Goal: Transaction & Acquisition: Book appointment/travel/reservation

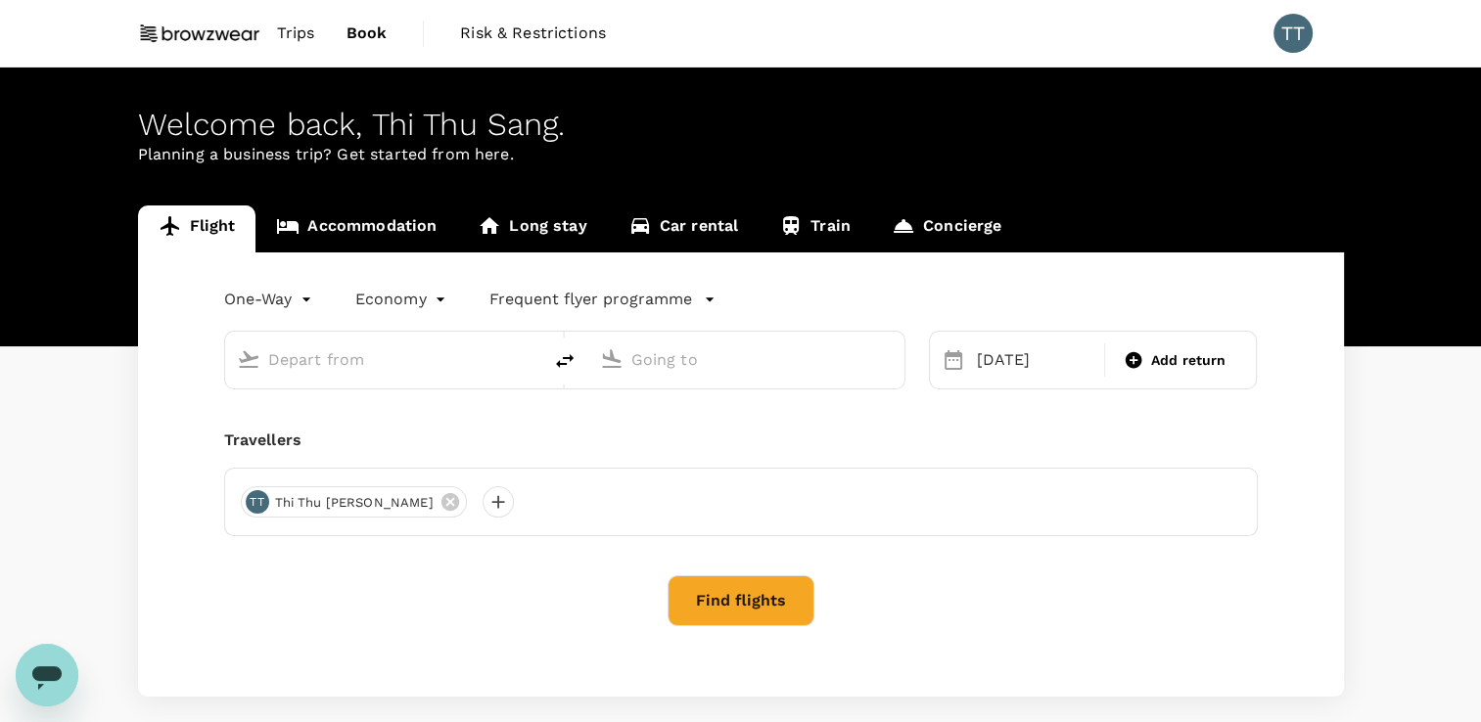
type input "[GEOGRAPHIC_DATA], [GEOGRAPHIC_DATA] (any)"
type input "Tan Son Nhat Intl (SGN)"
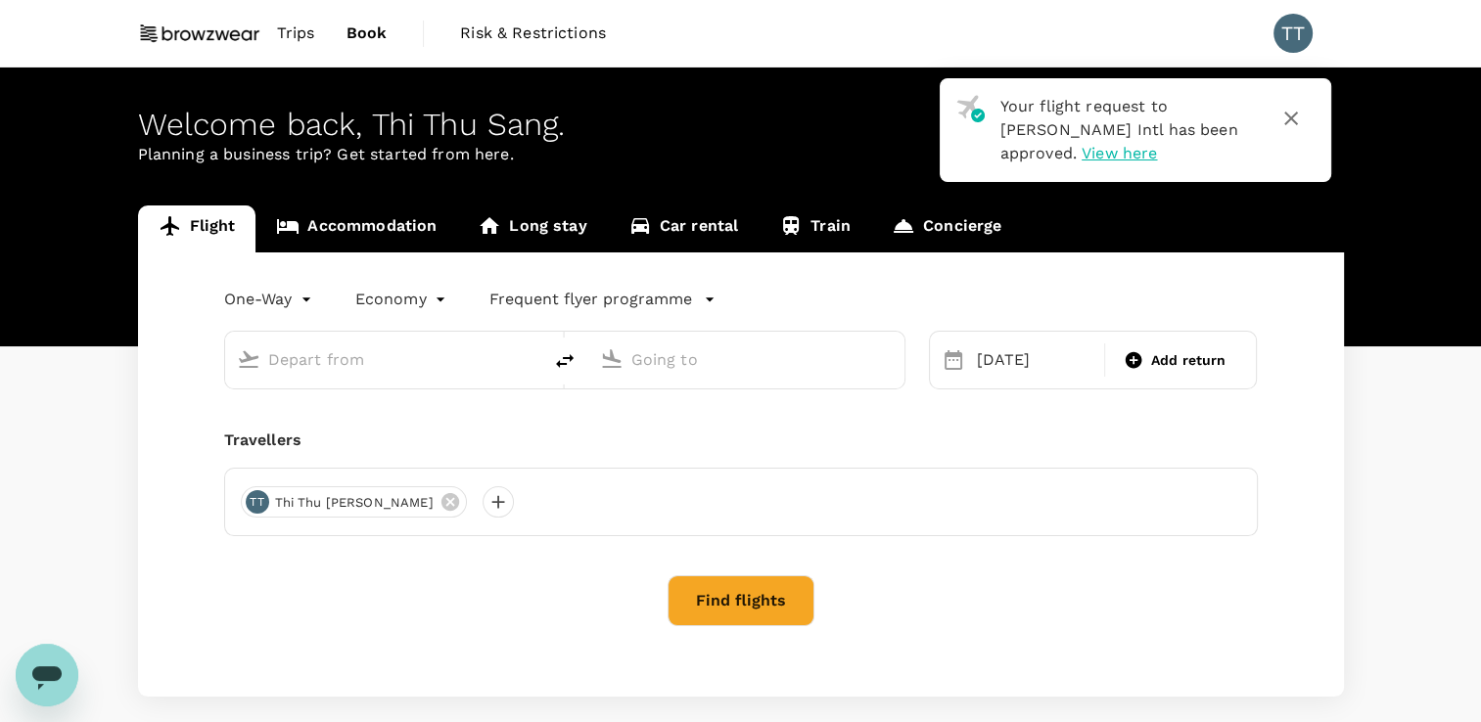
type input "[GEOGRAPHIC_DATA], [GEOGRAPHIC_DATA] (any)"
type input "Tan Son Nhat Intl (SGN)"
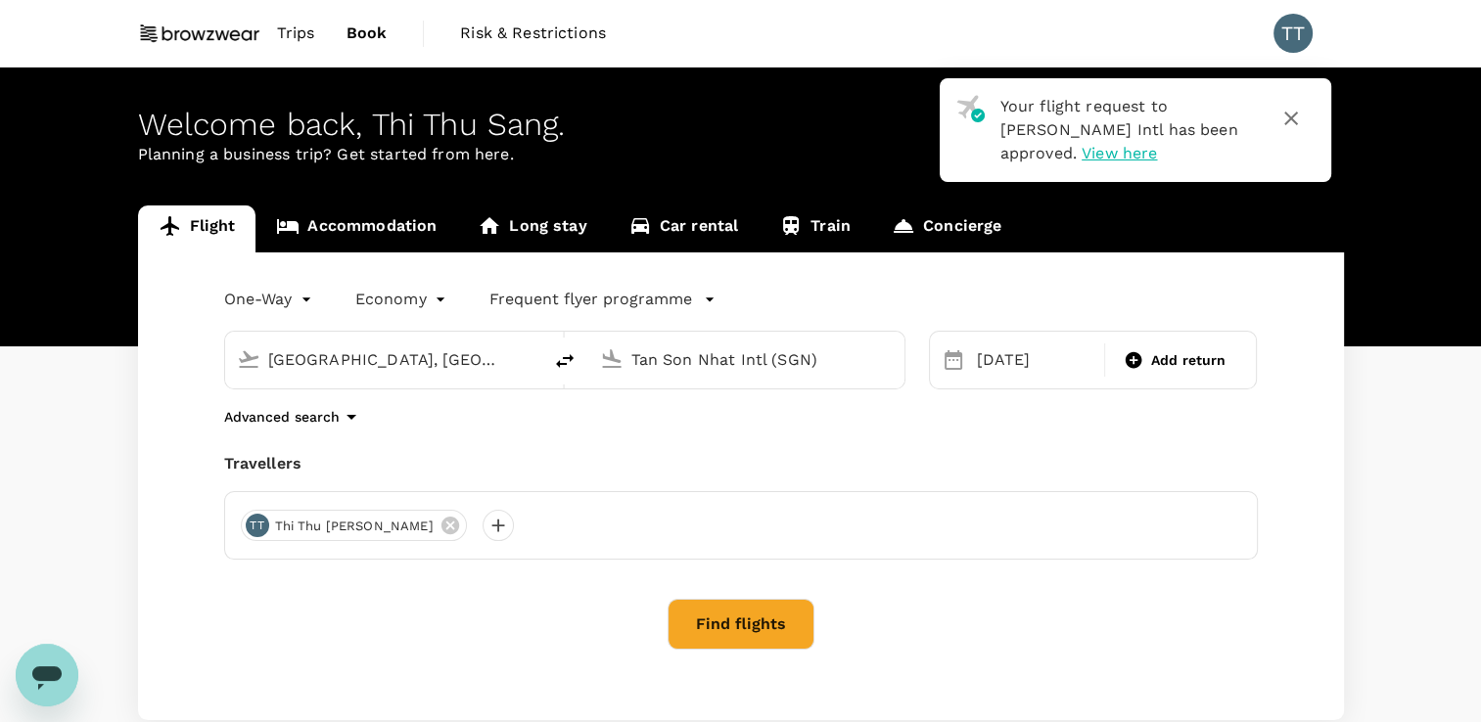
click at [411, 364] on input "[GEOGRAPHIC_DATA], [GEOGRAPHIC_DATA] (any)" at bounding box center [384, 359] width 232 height 30
click at [252, 360] on icon at bounding box center [248, 358] width 23 height 23
click at [298, 297] on body "Your flight request to [PERSON_NAME] Intl has been approved. View here Trips Bo…" at bounding box center [740, 422] width 1481 height 844
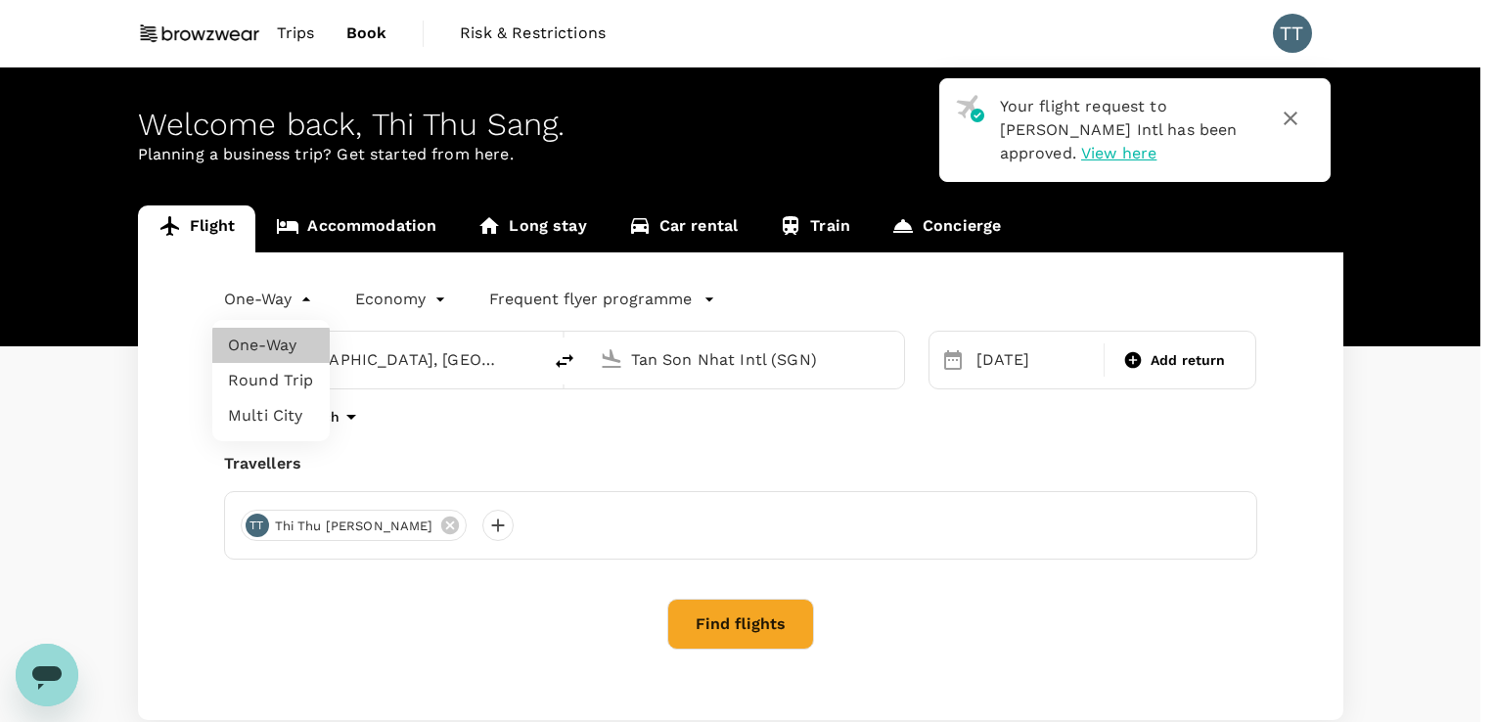
click at [274, 375] on li "Round Trip" at bounding box center [270, 380] width 117 height 35
type input "roundtrip"
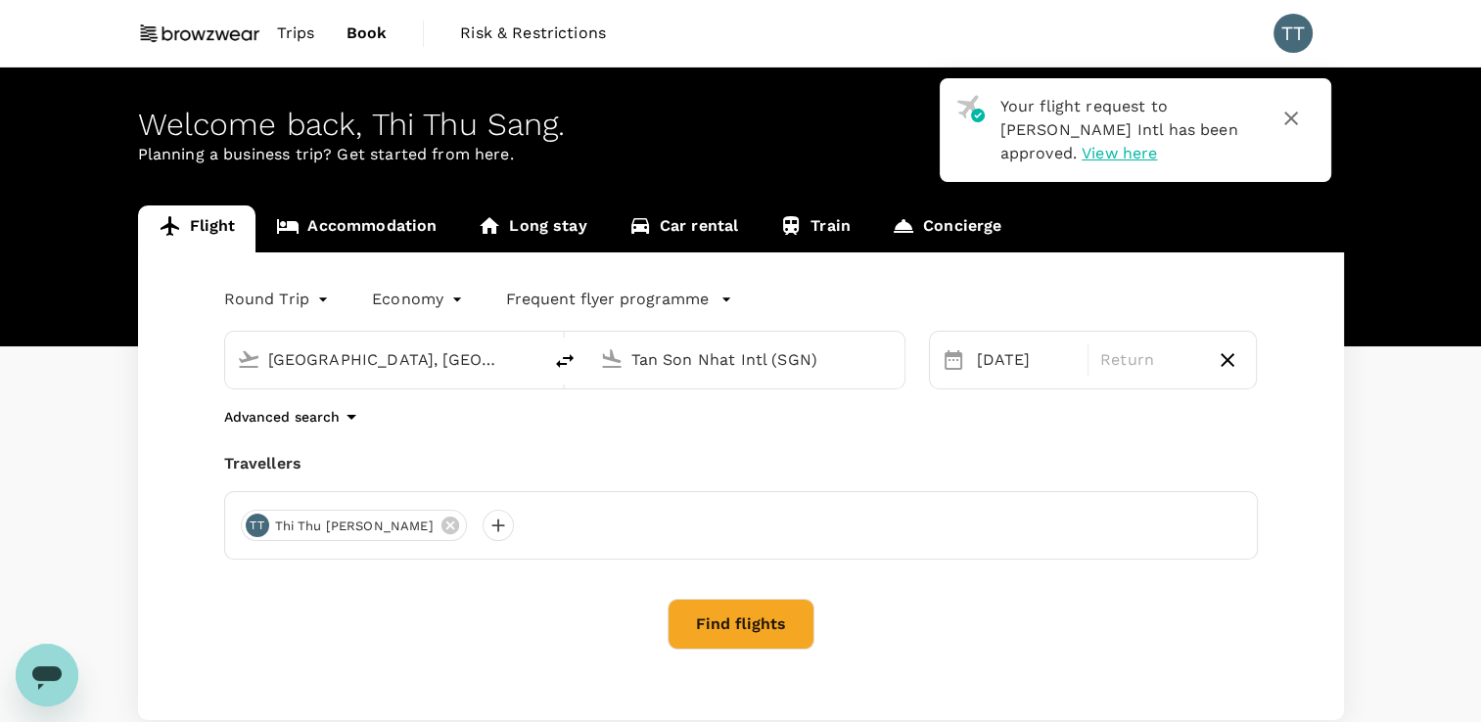
click at [289, 367] on input "[GEOGRAPHIC_DATA], [GEOGRAPHIC_DATA] (any)" at bounding box center [384, 359] width 232 height 30
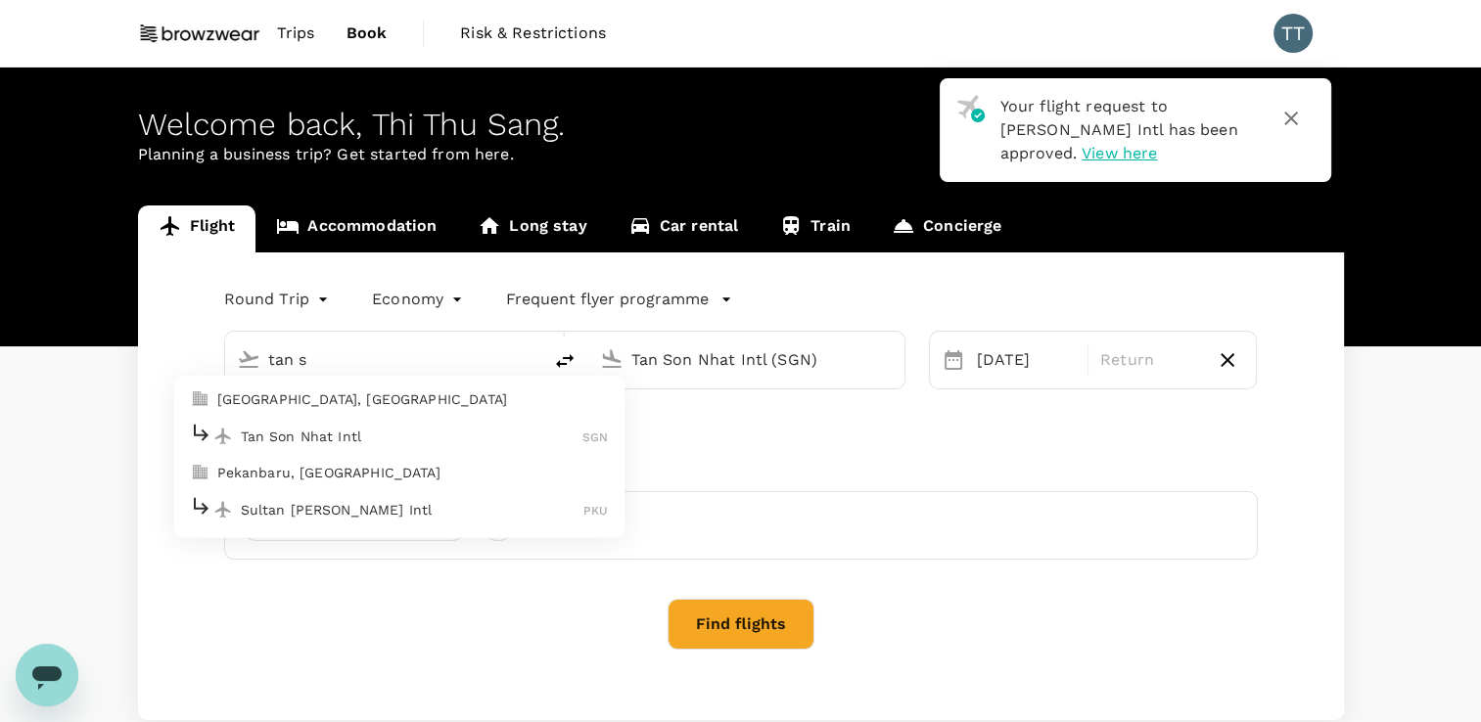
click at [303, 438] on p "Tan Son Nhat Intl" at bounding box center [412, 437] width 343 height 20
type input "Tan Son Nhat Intl (SGN)"
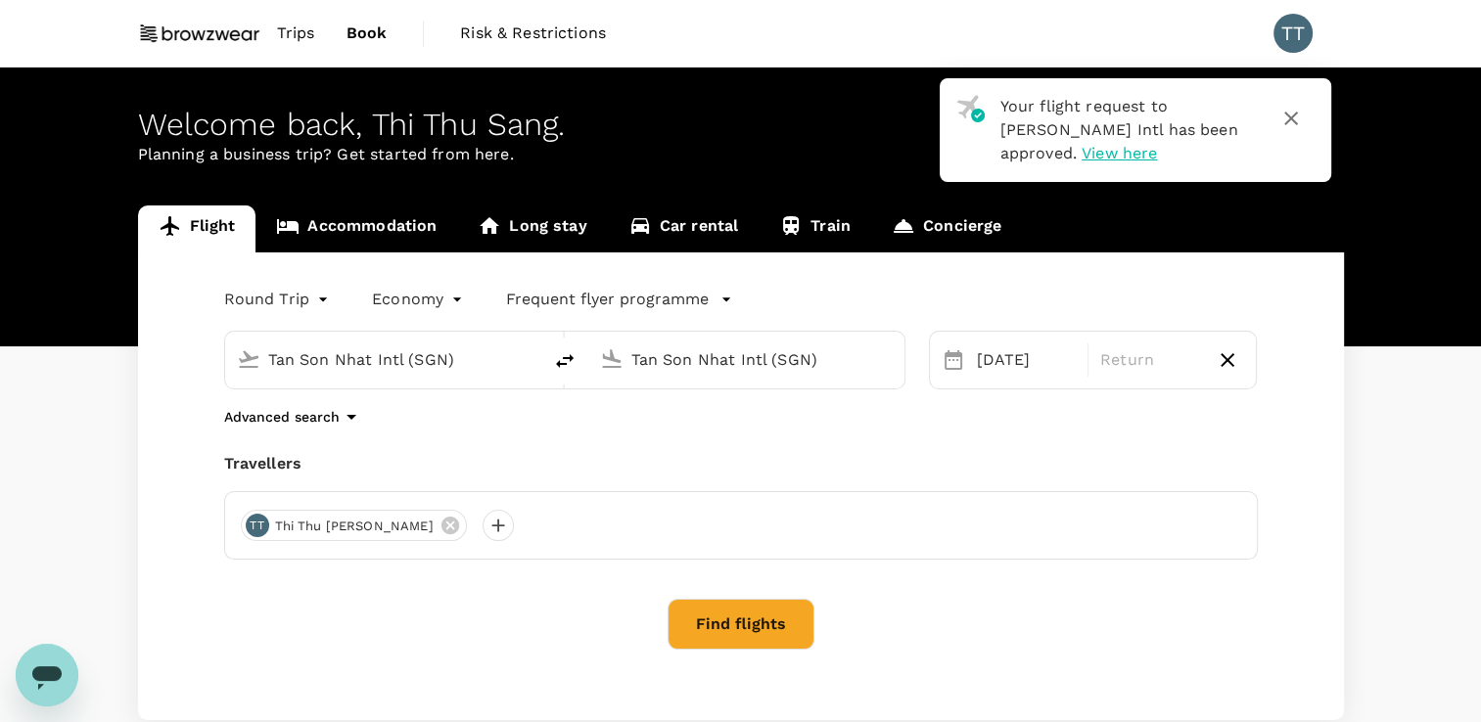
click at [677, 367] on input "Tan Son Nhat Intl (SGN)" at bounding box center [747, 359] width 232 height 30
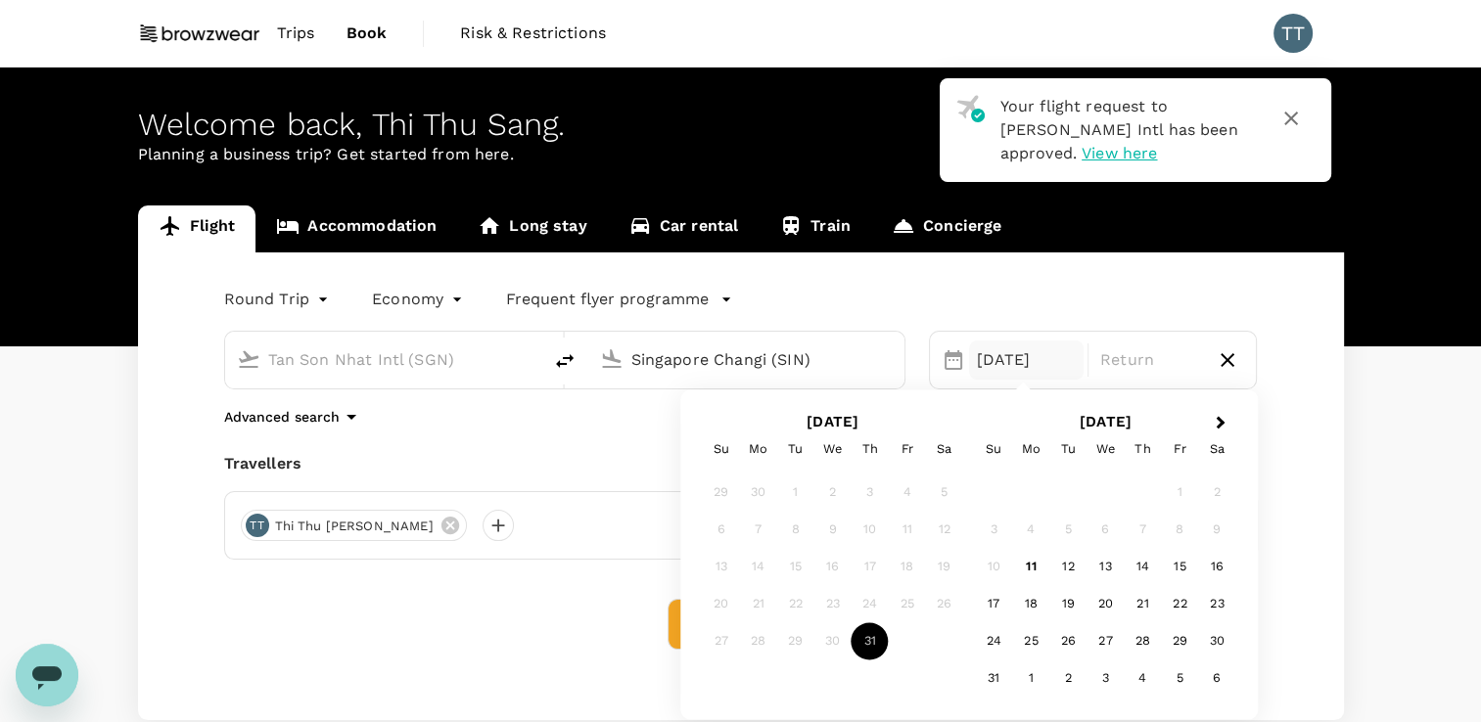
type input "Singapore Changi (SIN)"
click at [1101, 607] on div "20" at bounding box center [1104, 604] width 37 height 37
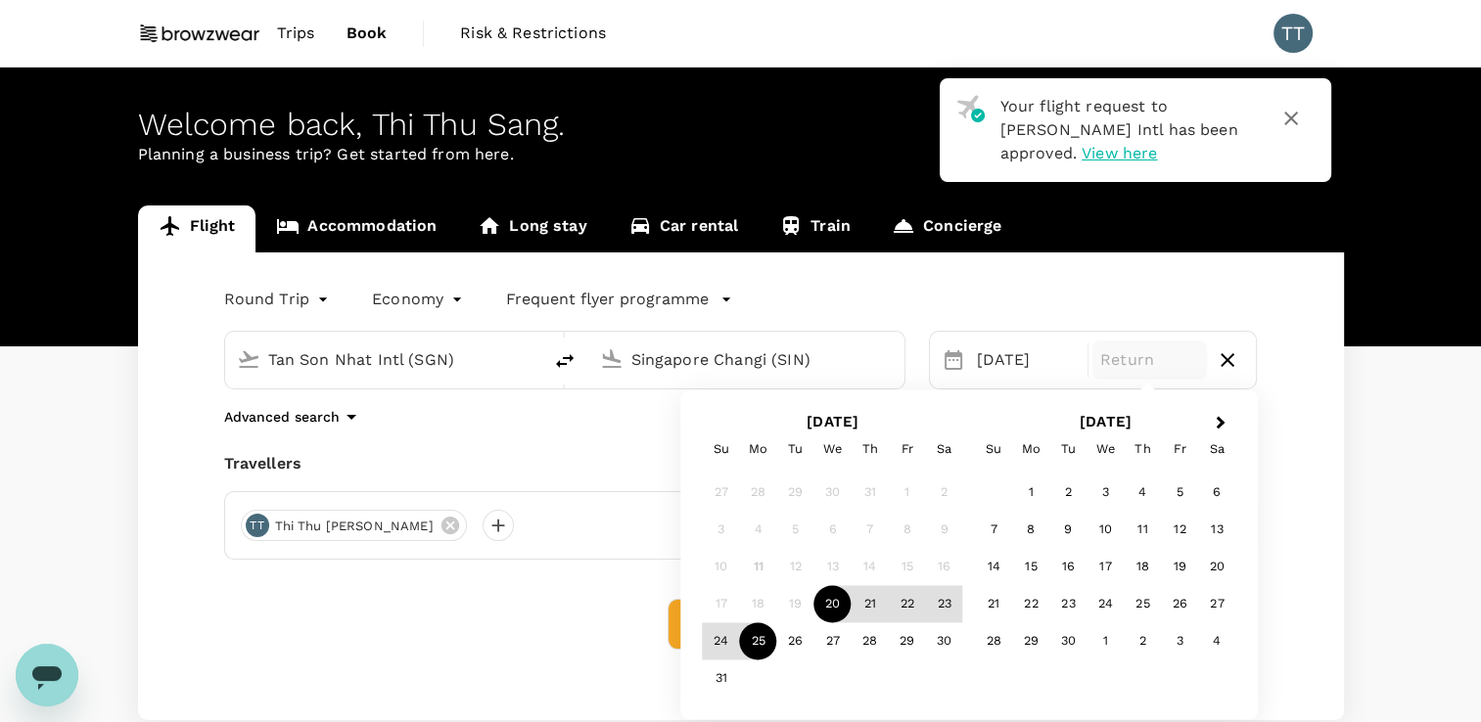
click at [751, 646] on div "25" at bounding box center [758, 641] width 37 height 37
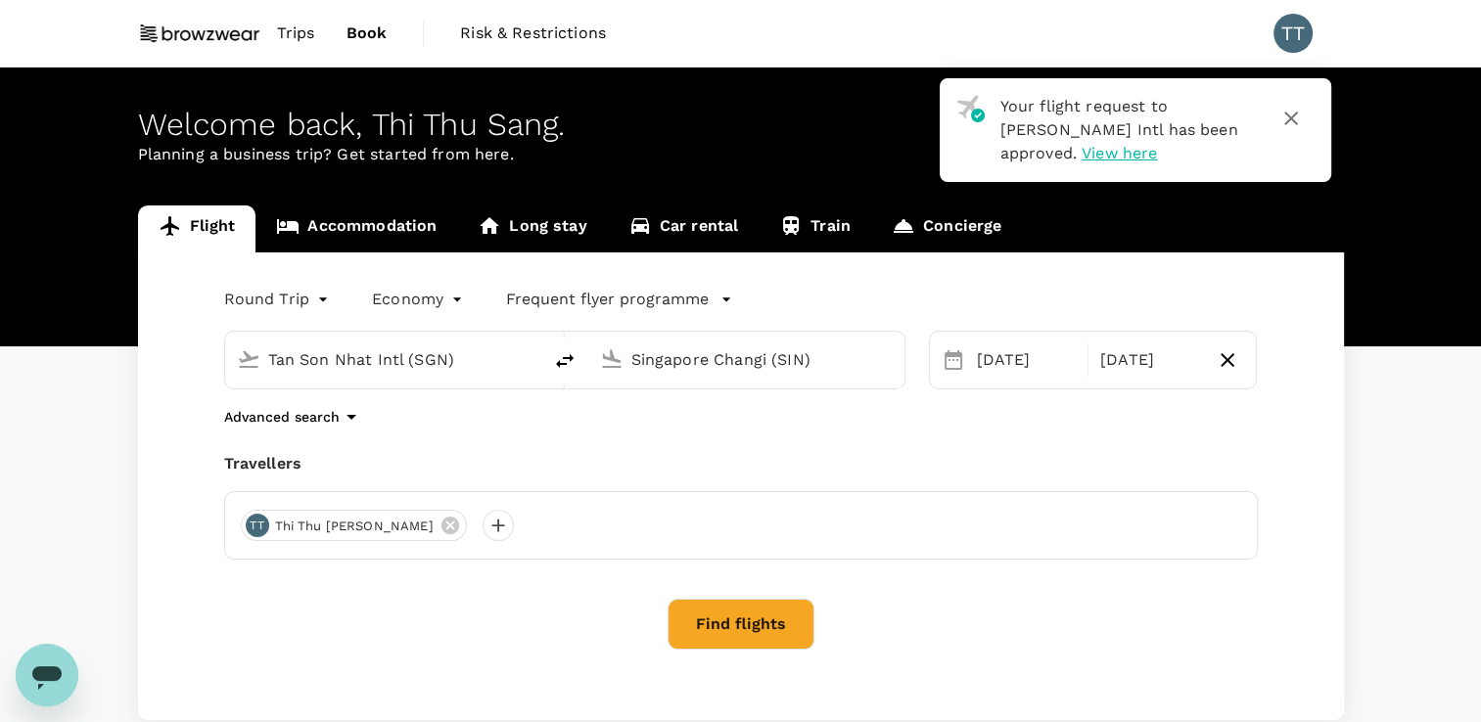
click at [748, 620] on button "Find flights" at bounding box center [740, 624] width 147 height 51
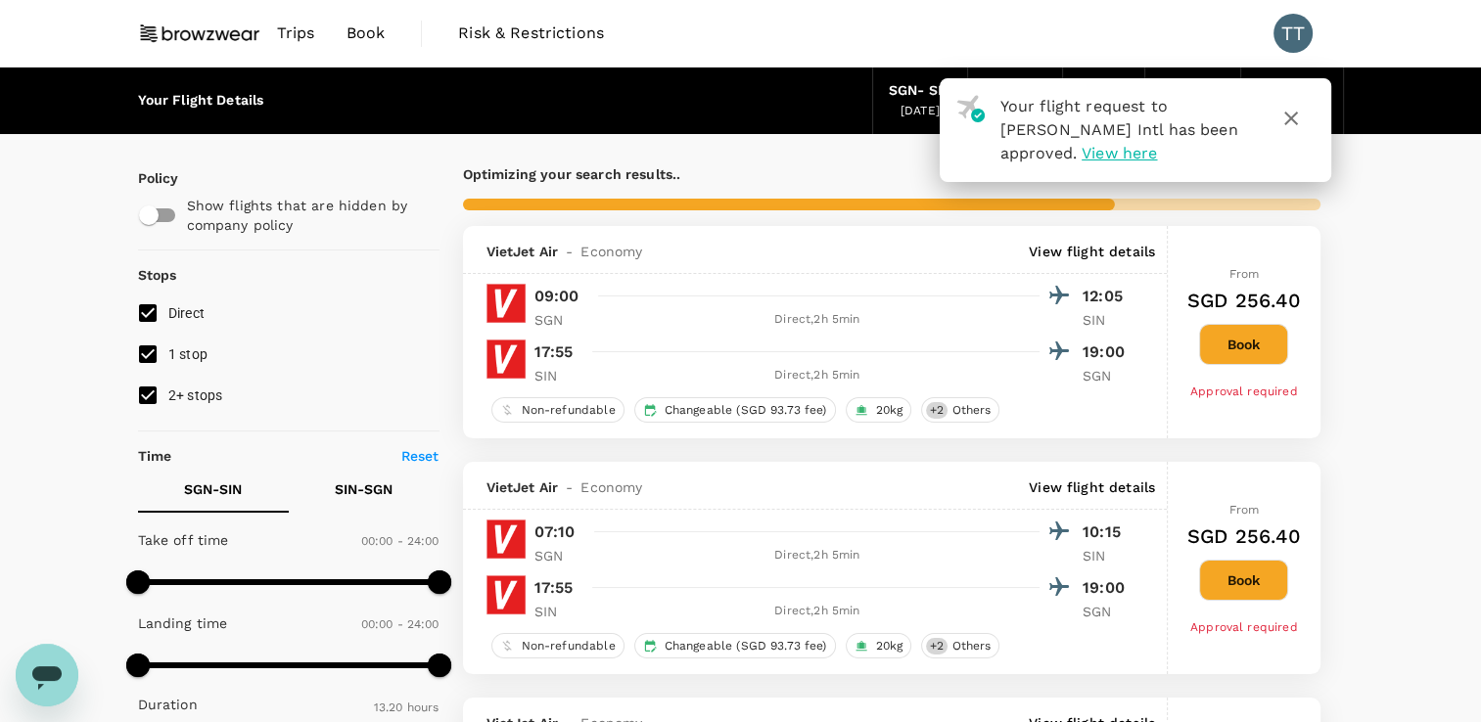
type input "1355"
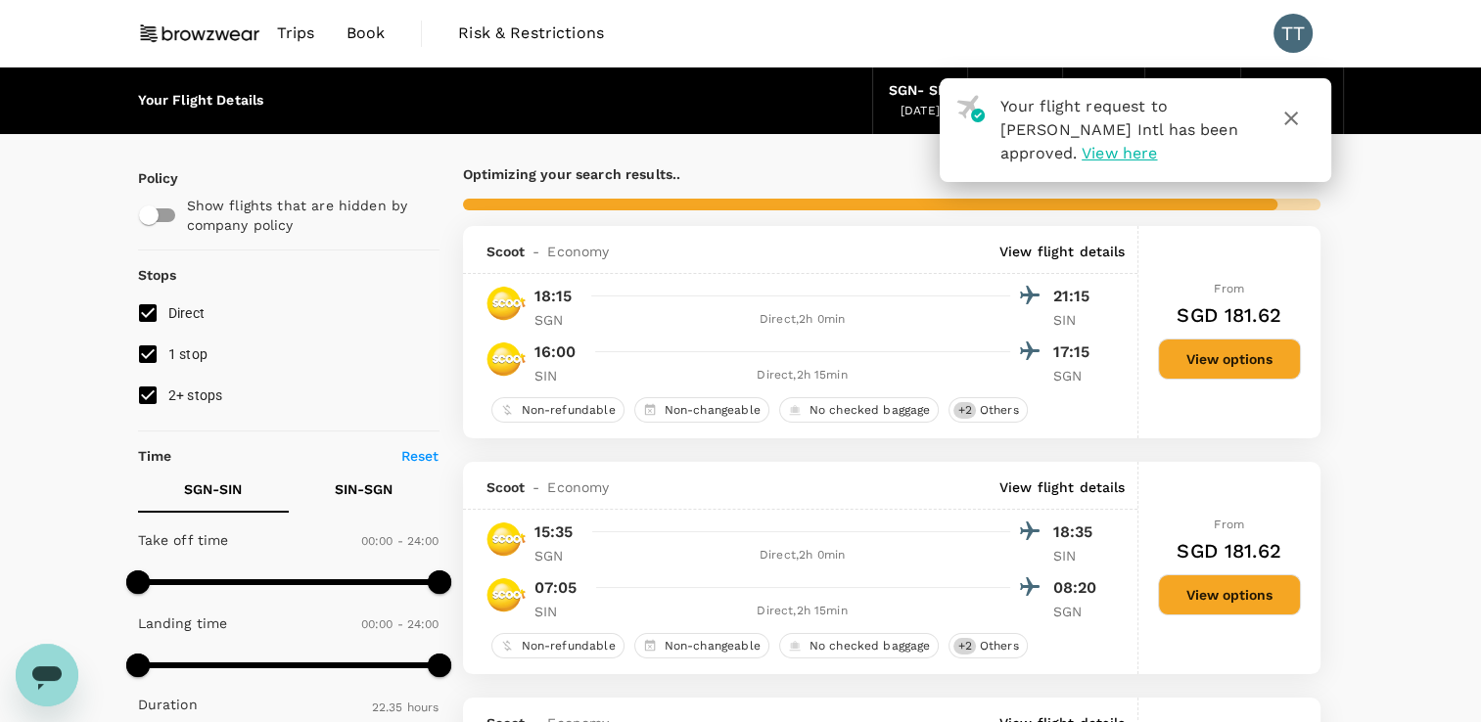
drag, startPoint x: 1292, startPoint y: 123, endPoint x: 1324, endPoint y: 346, distance: 225.5
click at [1290, 120] on icon "button" at bounding box center [1290, 118] width 23 height 23
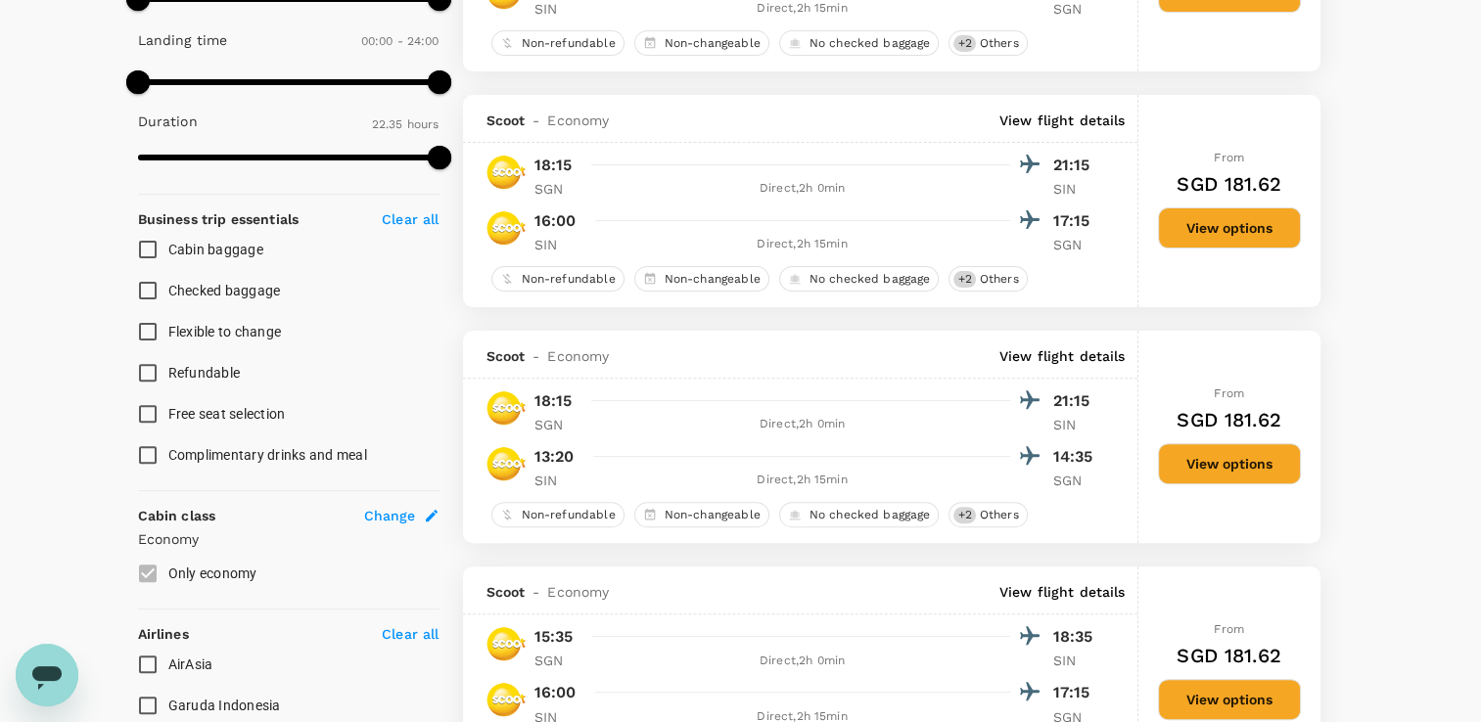
scroll to position [196, 0]
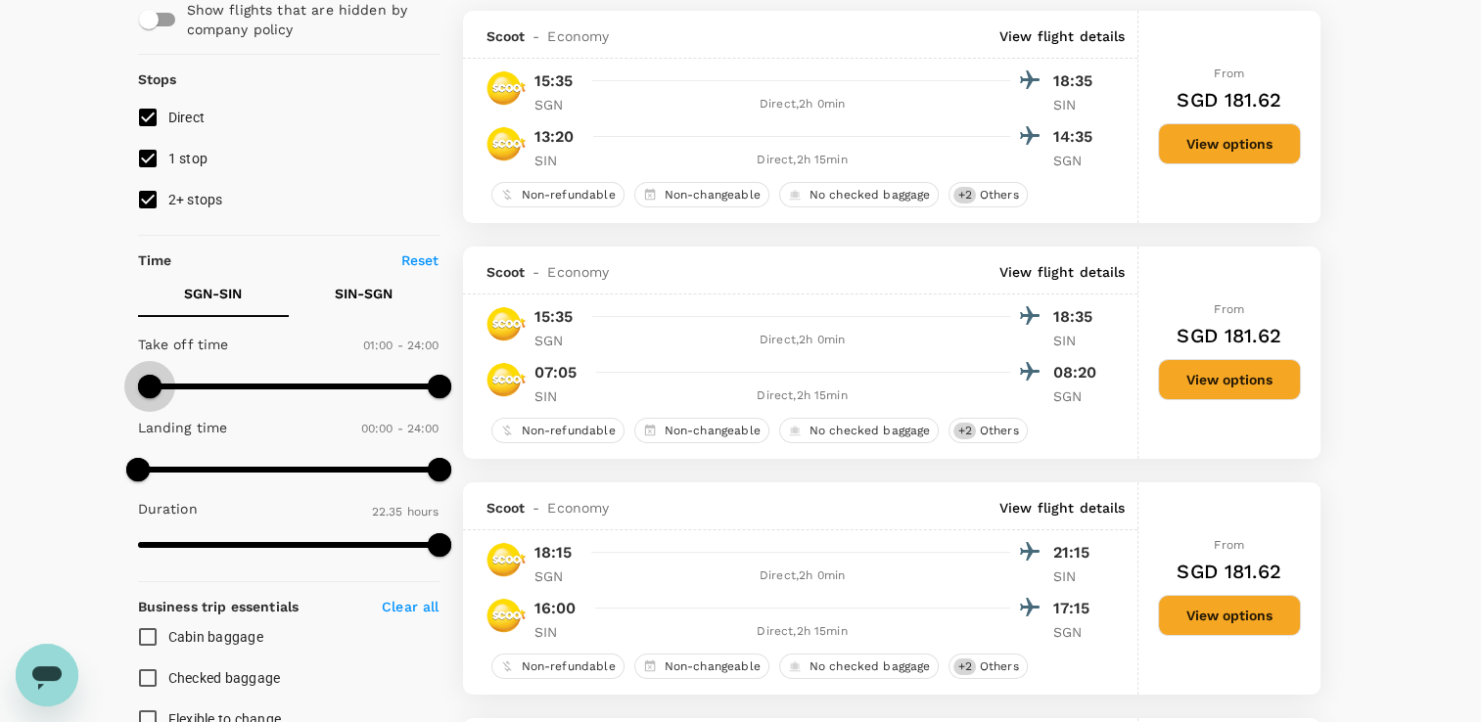
type input "120"
drag, startPoint x: 129, startPoint y: 388, endPoint x: 163, endPoint y: 393, distance: 34.8
click at [163, 393] on span at bounding box center [162, 386] width 23 height 23
type input "1020"
drag, startPoint x: 435, startPoint y: 388, endPoint x: 352, endPoint y: 386, distance: 82.2
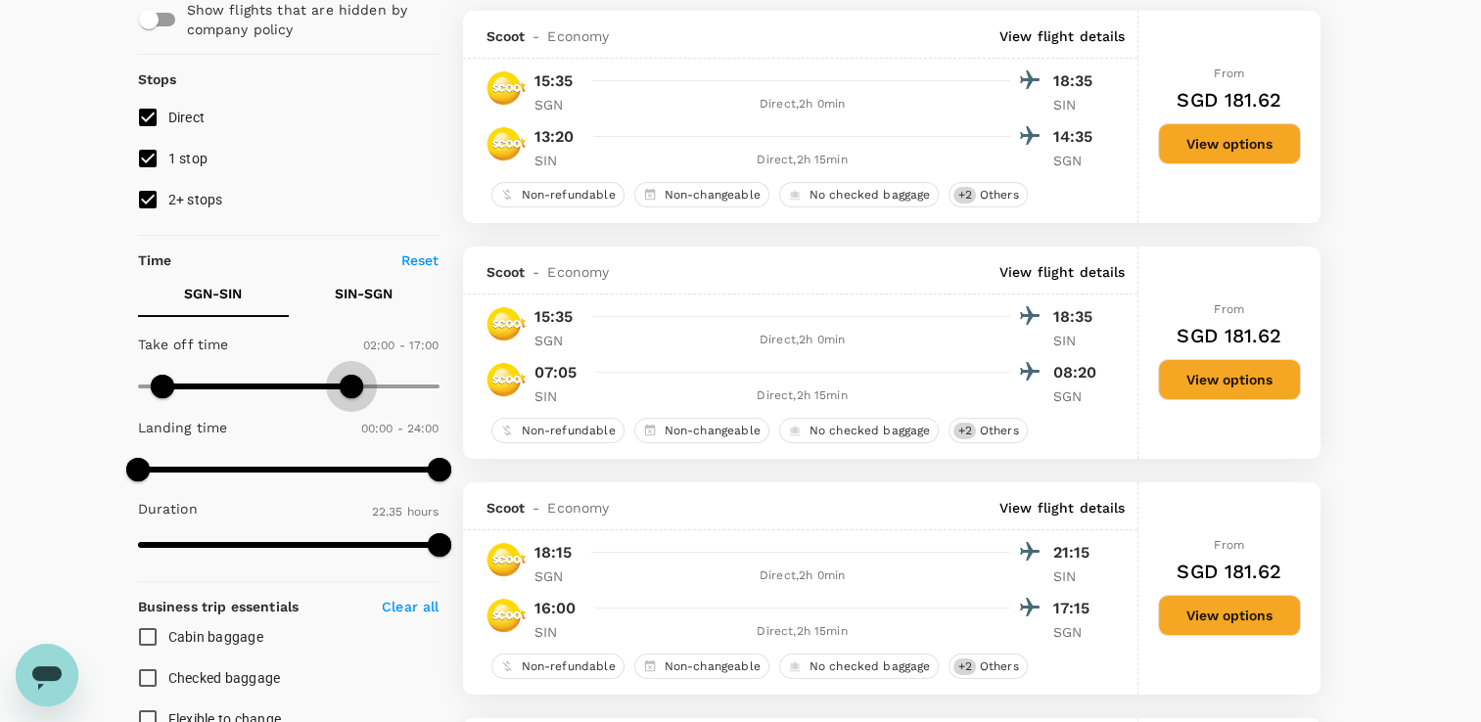
click at [352, 386] on span at bounding box center [351, 386] width 23 height 23
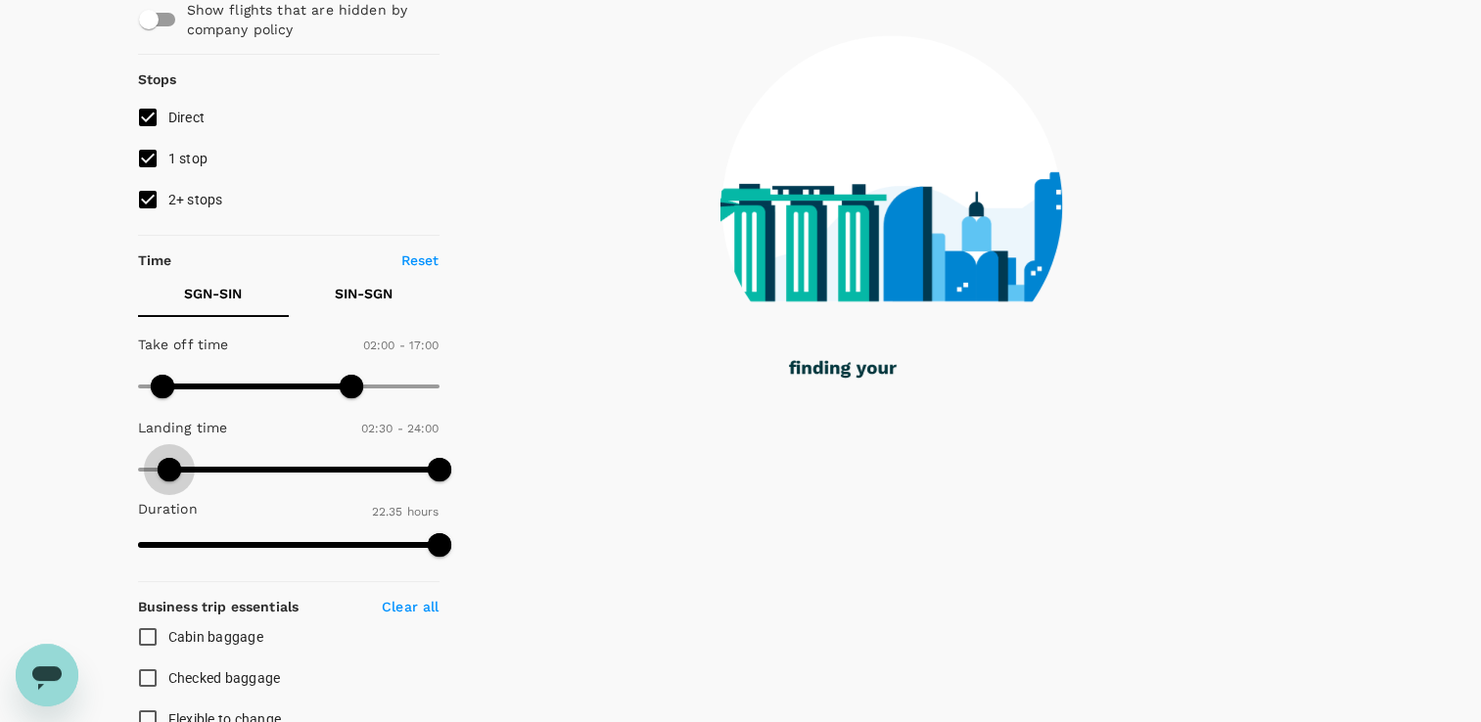
drag, startPoint x: 134, startPoint y: 474, endPoint x: 213, endPoint y: 465, distance: 79.8
click at [172, 470] on span at bounding box center [169, 469] width 23 height 23
type input "180"
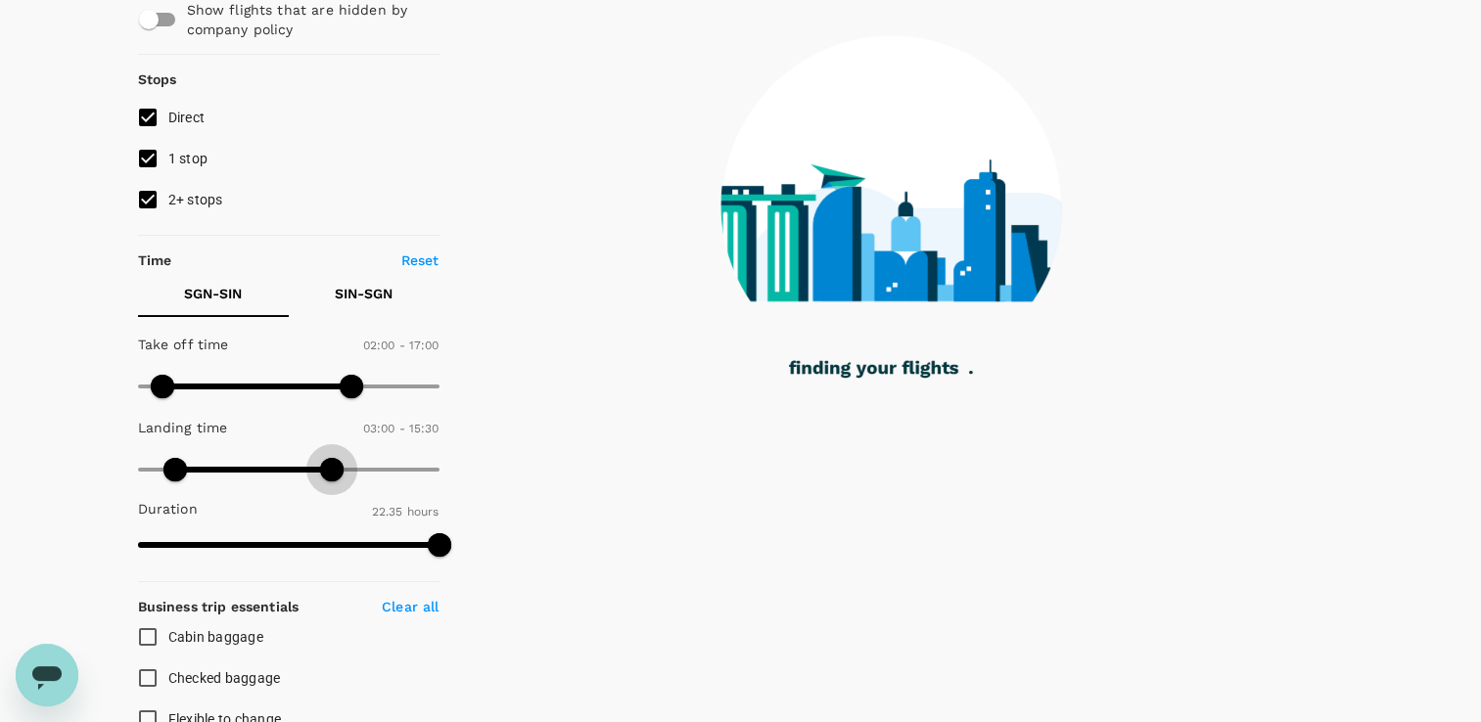
type input "870"
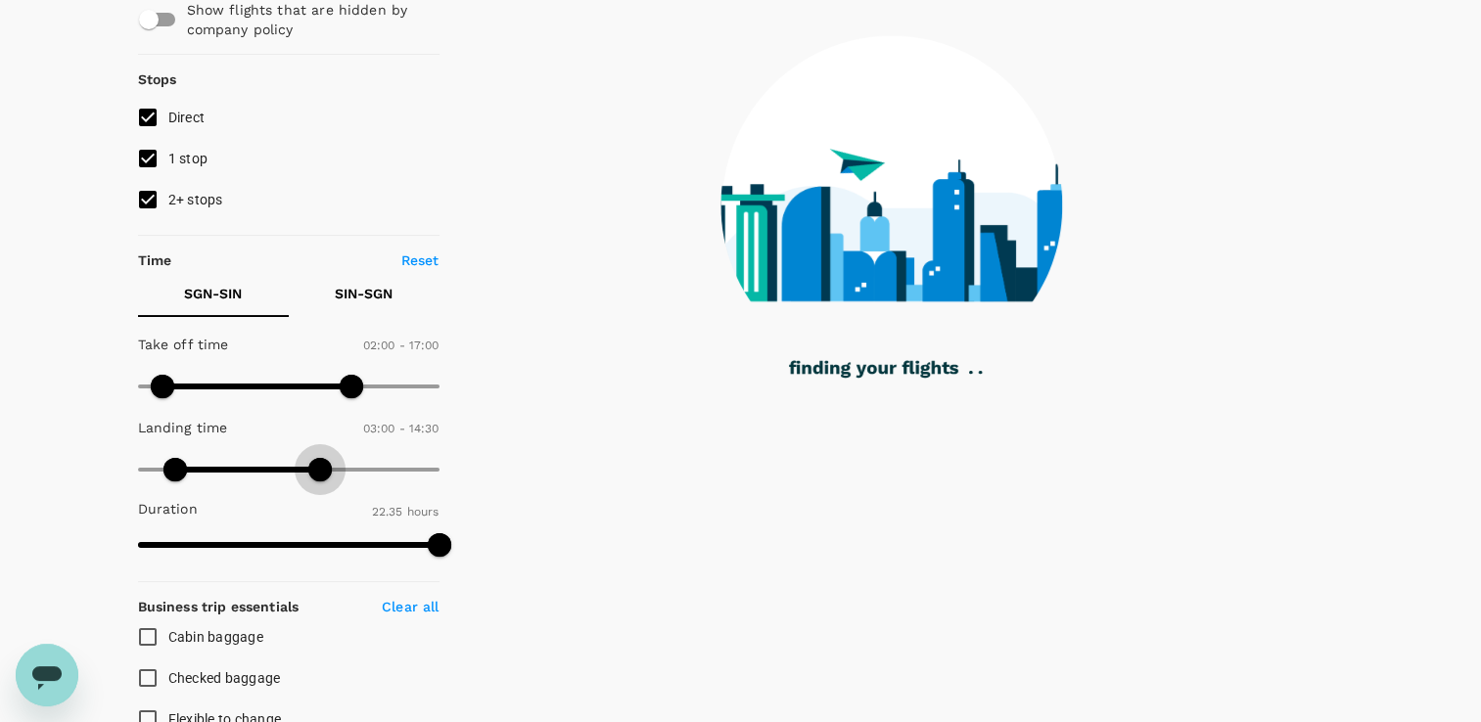
drag, startPoint x: 437, startPoint y: 472, endPoint x: 319, endPoint y: 470, distance: 118.4
click at [319, 470] on span at bounding box center [319, 469] width 23 height 23
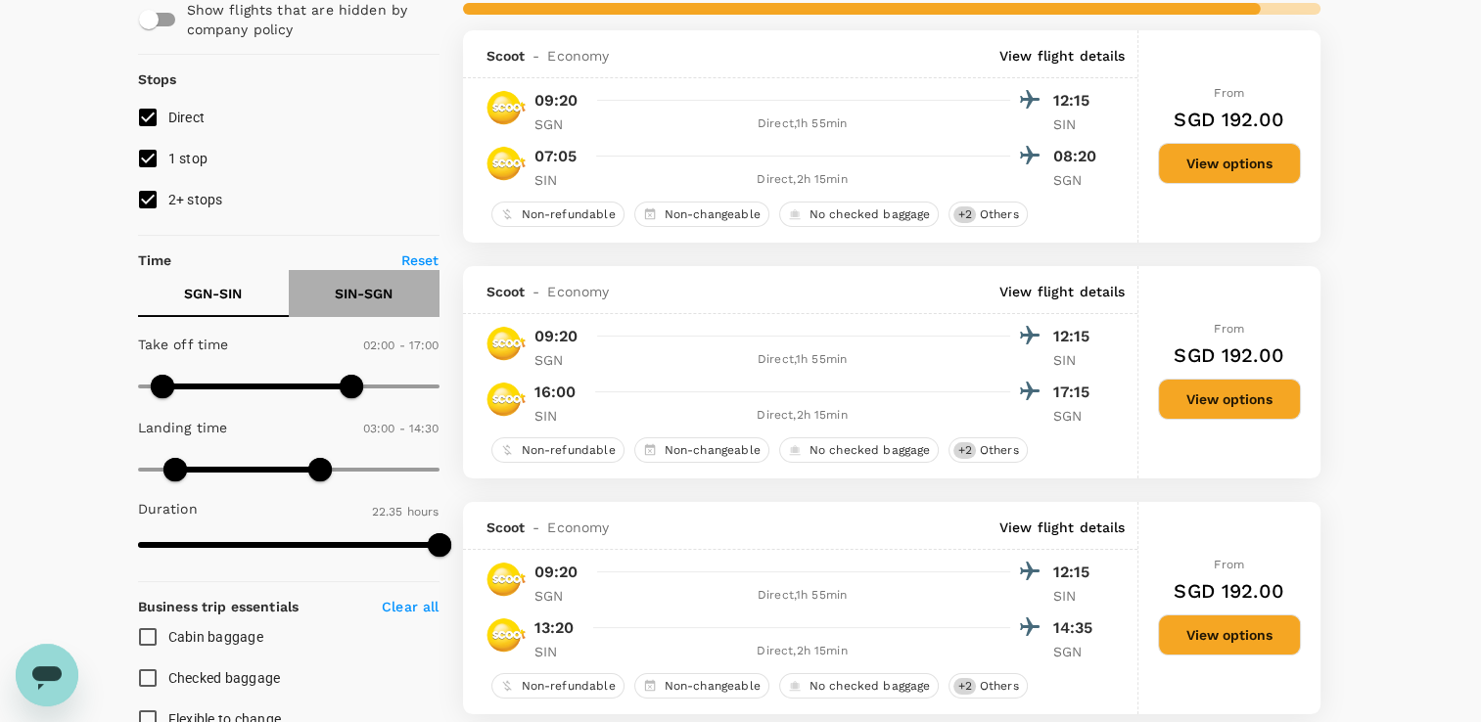
click at [374, 294] on p "SIN - SGN" at bounding box center [364, 294] width 58 height 20
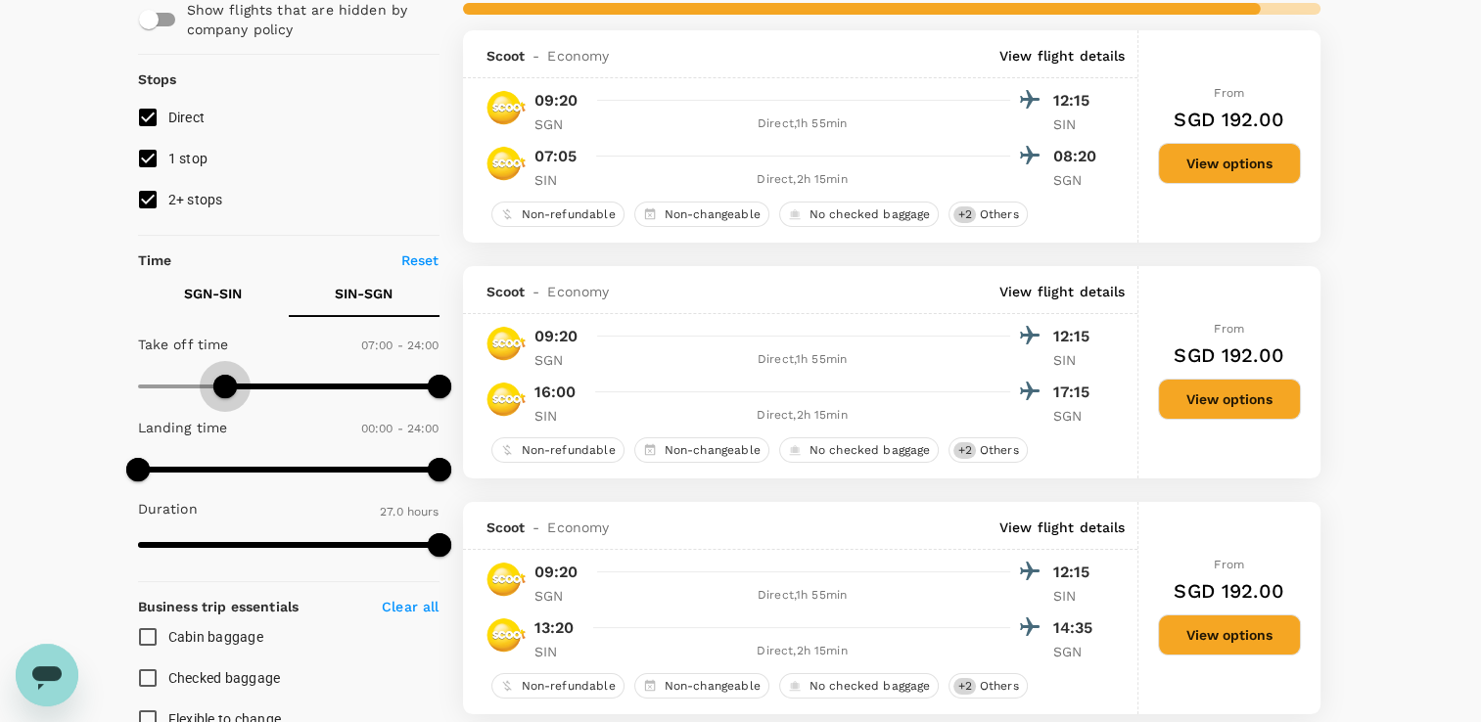
type input "630"
drag, startPoint x: 129, startPoint y: 381, endPoint x: 266, endPoint y: 391, distance: 137.4
click at [266, 391] on span at bounding box center [268, 386] width 23 height 23
type input "480"
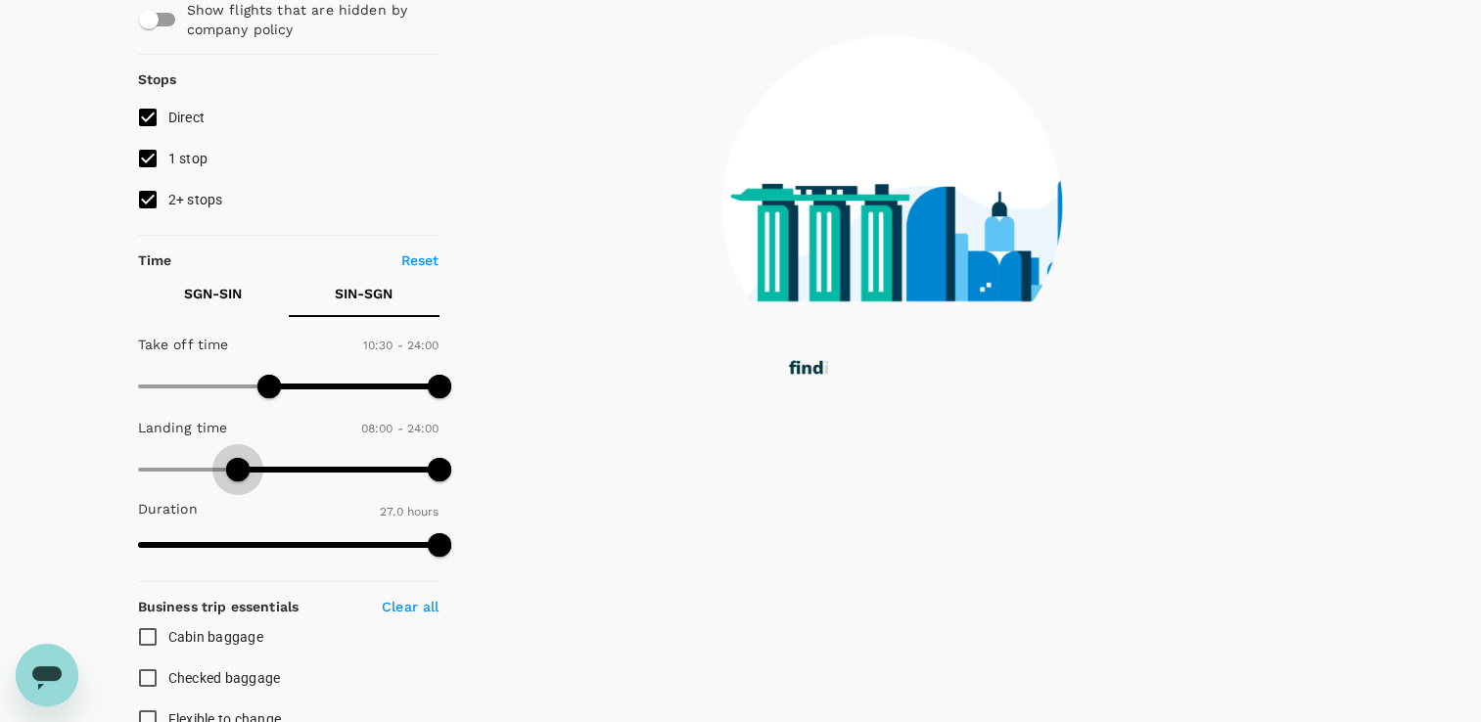
drag, startPoint x: 133, startPoint y: 468, endPoint x: 238, endPoint y: 468, distance: 104.7
click at [238, 468] on span at bounding box center [237, 469] width 23 height 23
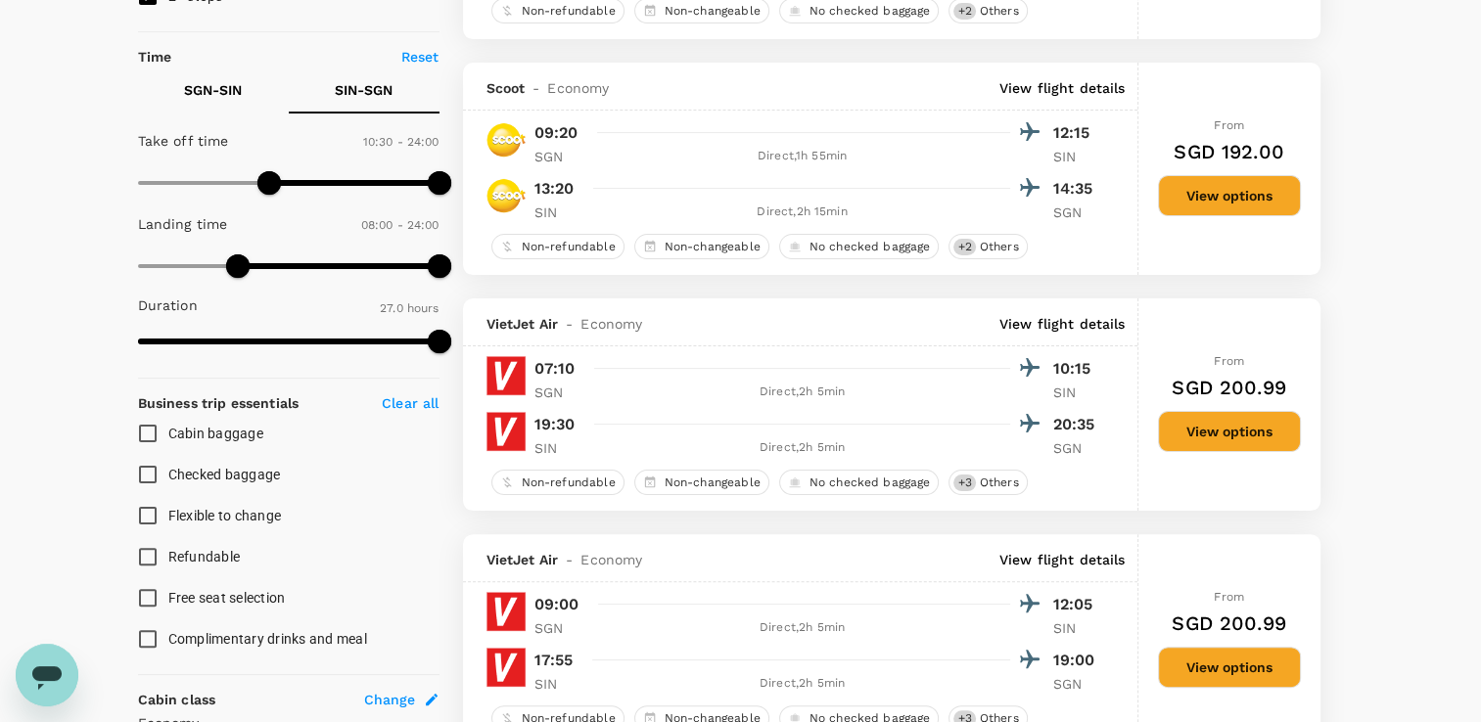
scroll to position [391, 0]
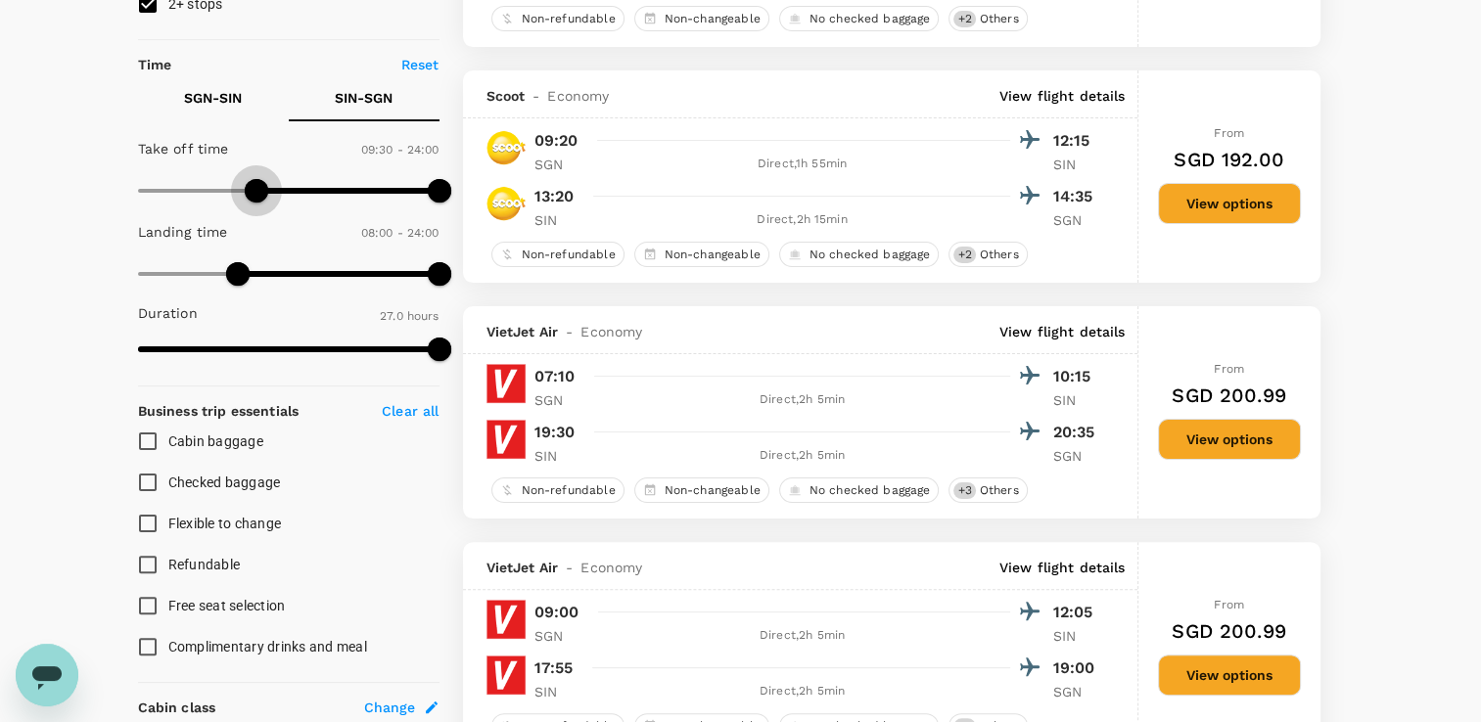
type input "0"
drag, startPoint x: 258, startPoint y: 195, endPoint x: 113, endPoint y: 193, distance: 145.8
type input "0"
drag, startPoint x: 229, startPoint y: 279, endPoint x: 589, endPoint y: 442, distance: 395.5
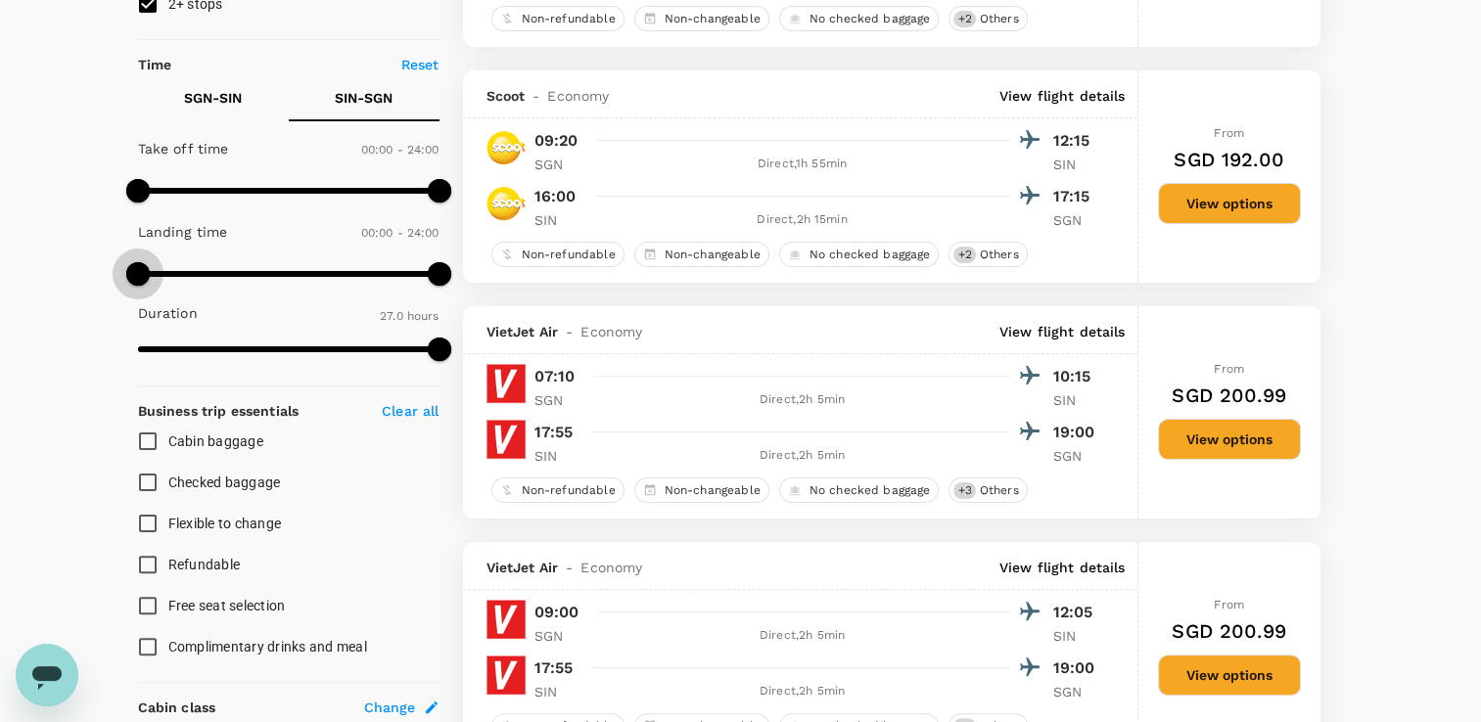
click at [126, 275] on span at bounding box center [137, 273] width 23 height 23
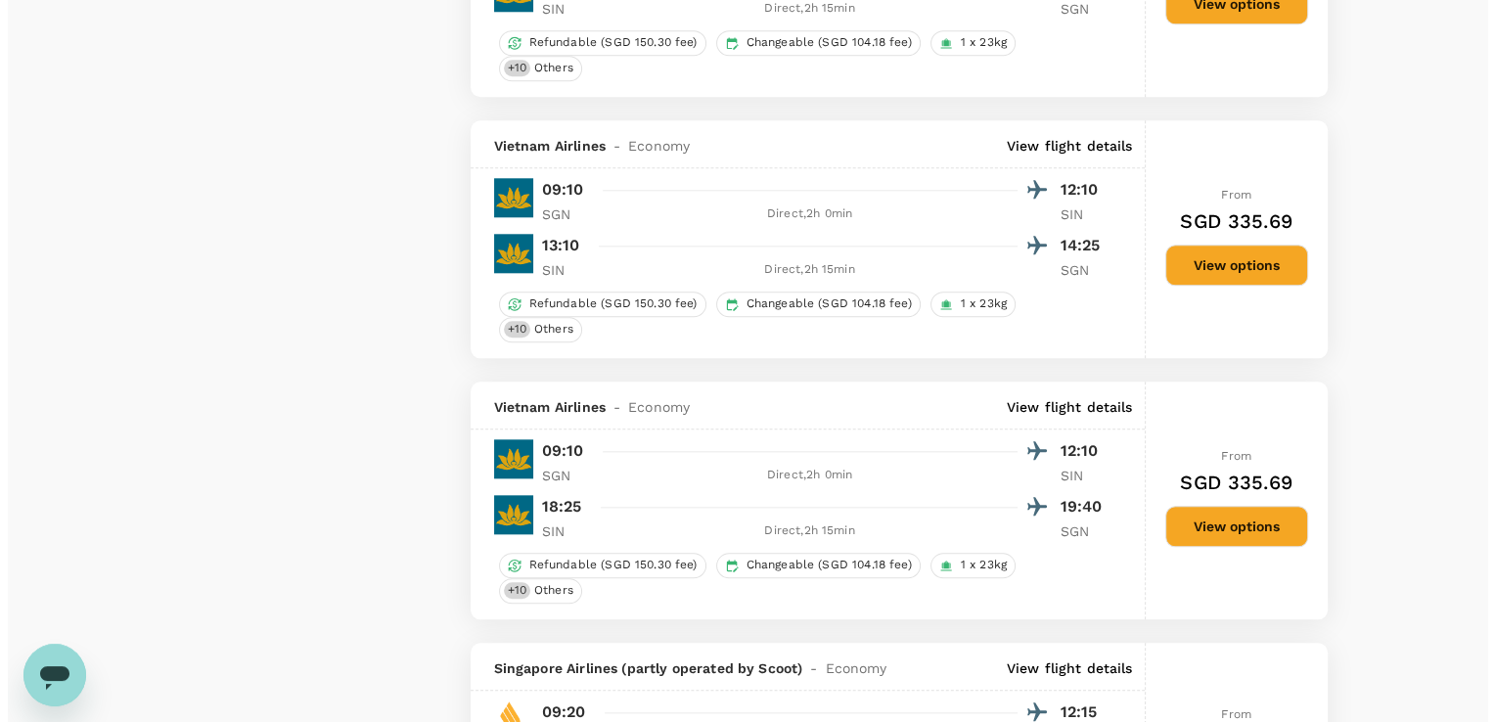
scroll to position [1957, 0]
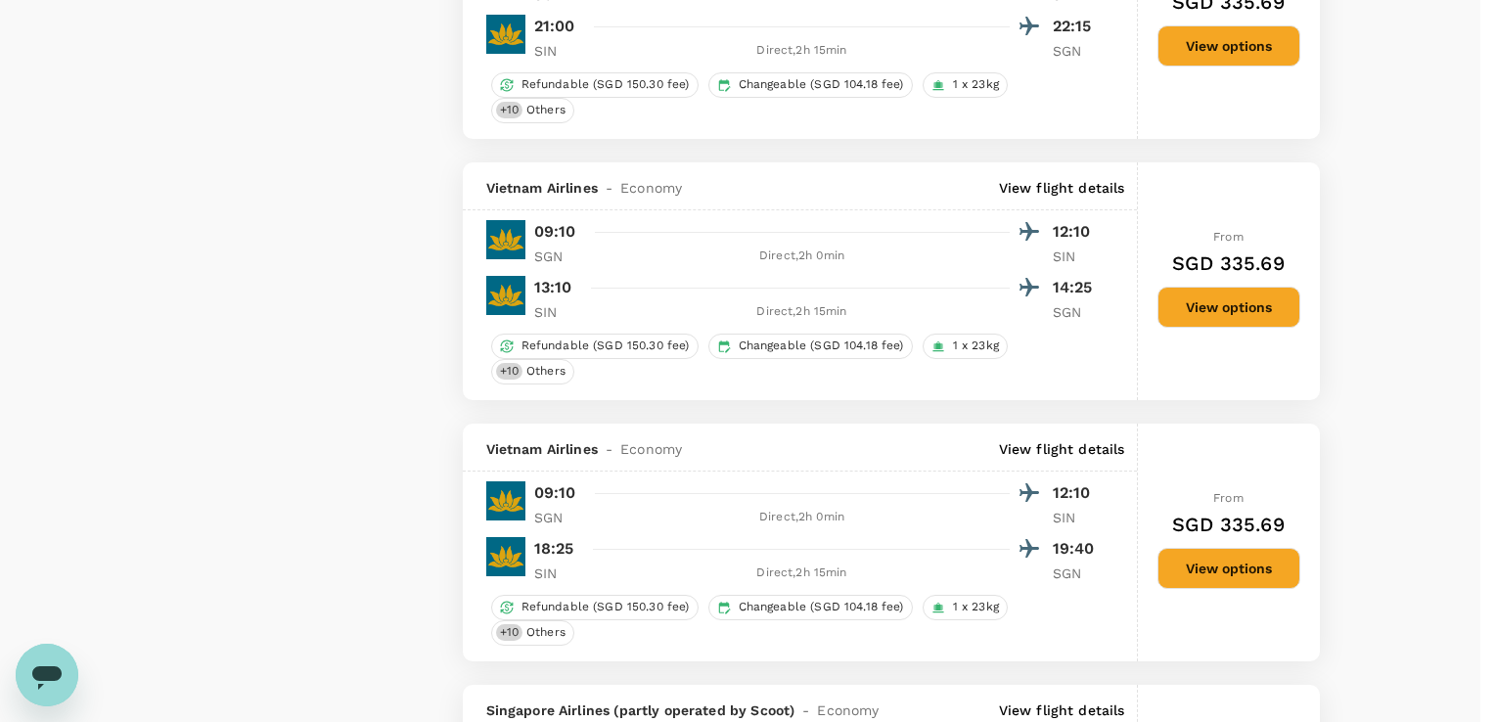
drag, startPoint x: 810, startPoint y: 456, endPoint x: 818, endPoint y: 480, distance: 24.8
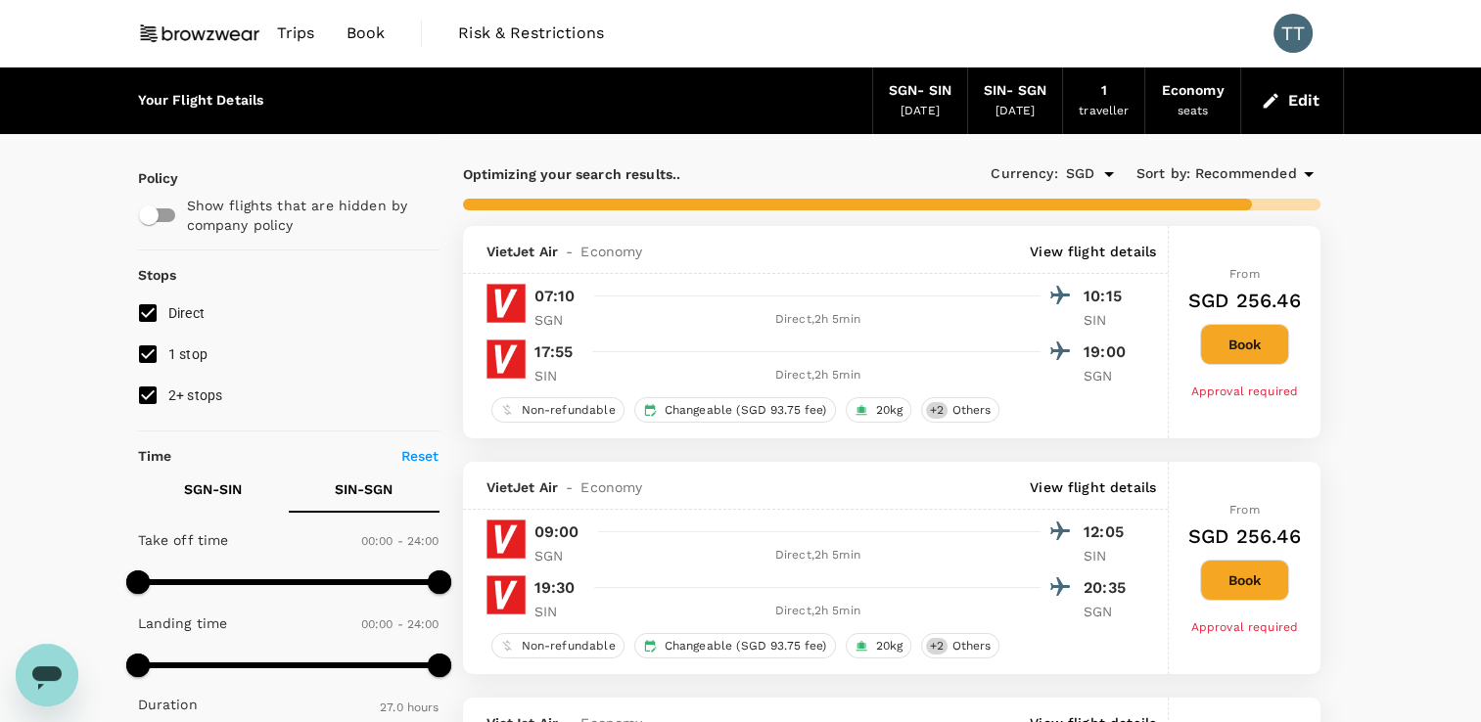
type input "1620"
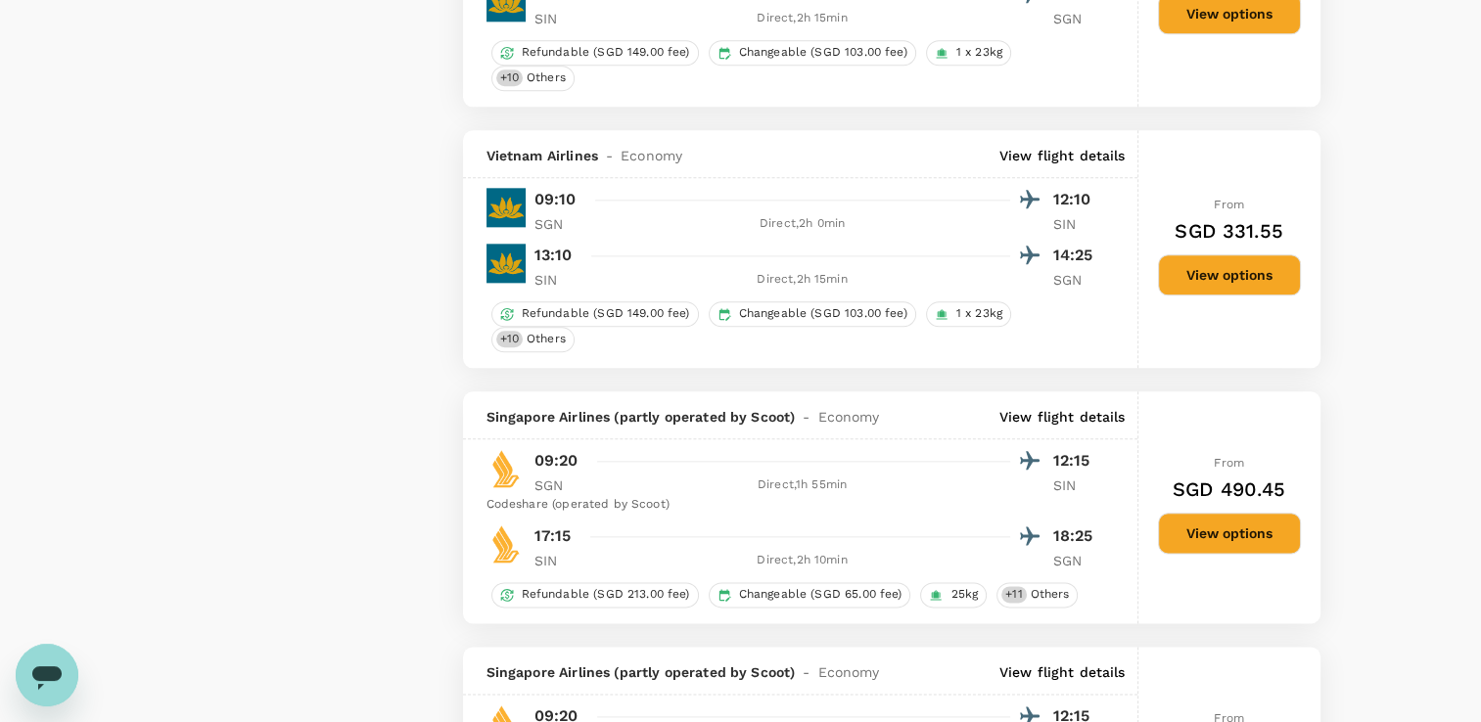
scroll to position [1762, 0]
